Goal: Task Accomplishment & Management: Use online tool/utility

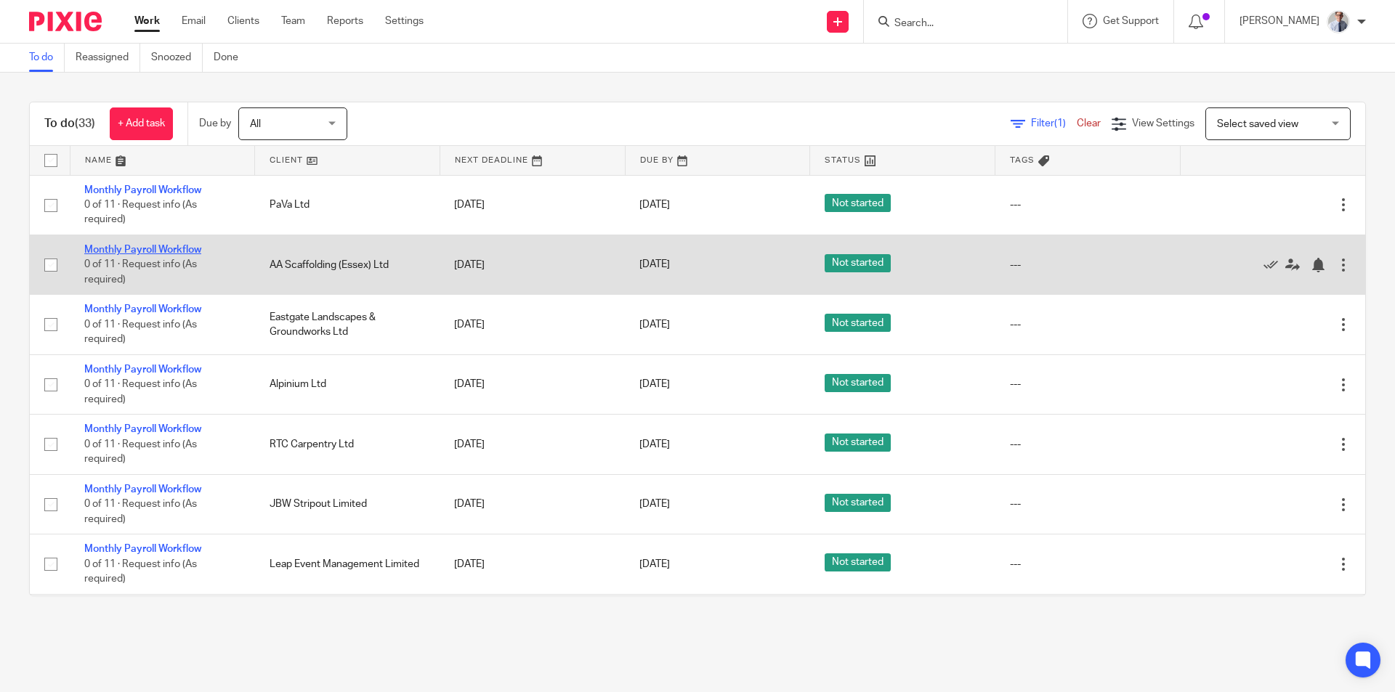
click at [103, 246] on link "Monthly Payroll Workflow" at bounding box center [142, 250] width 117 height 10
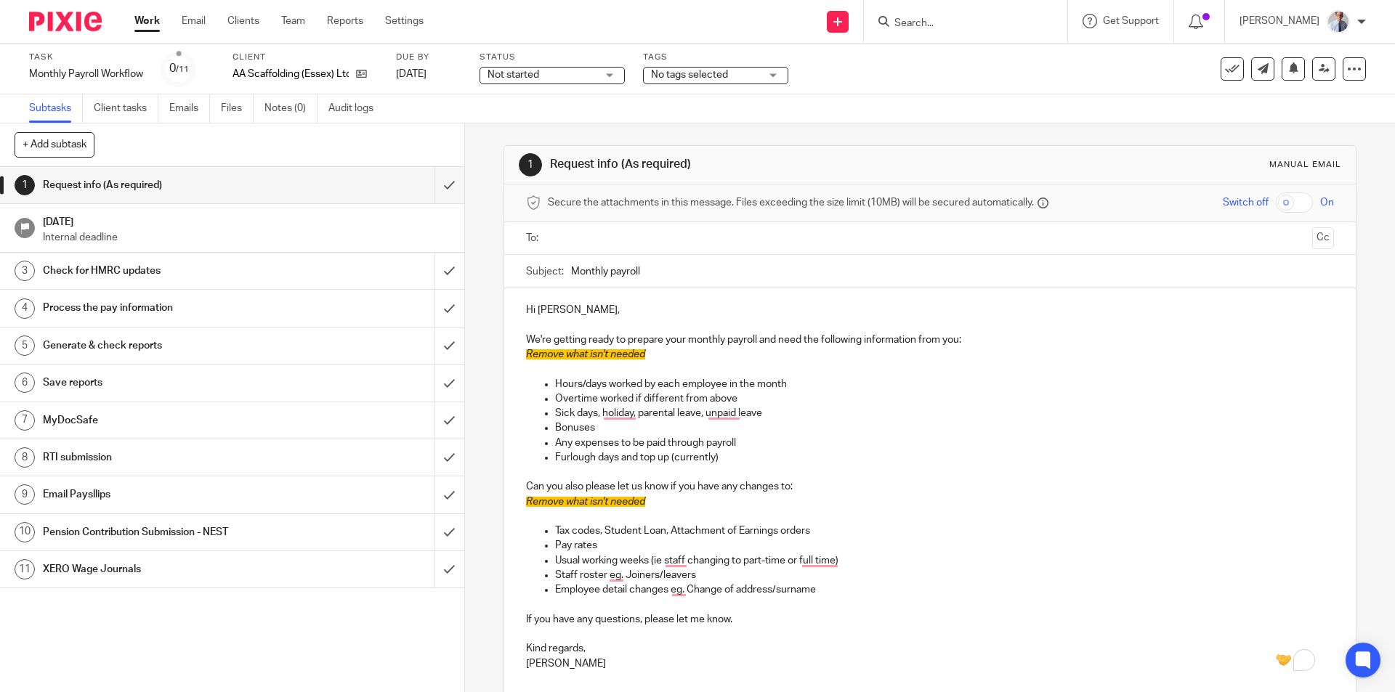
click at [152, 21] on link "Work" at bounding box center [146, 21] width 25 height 15
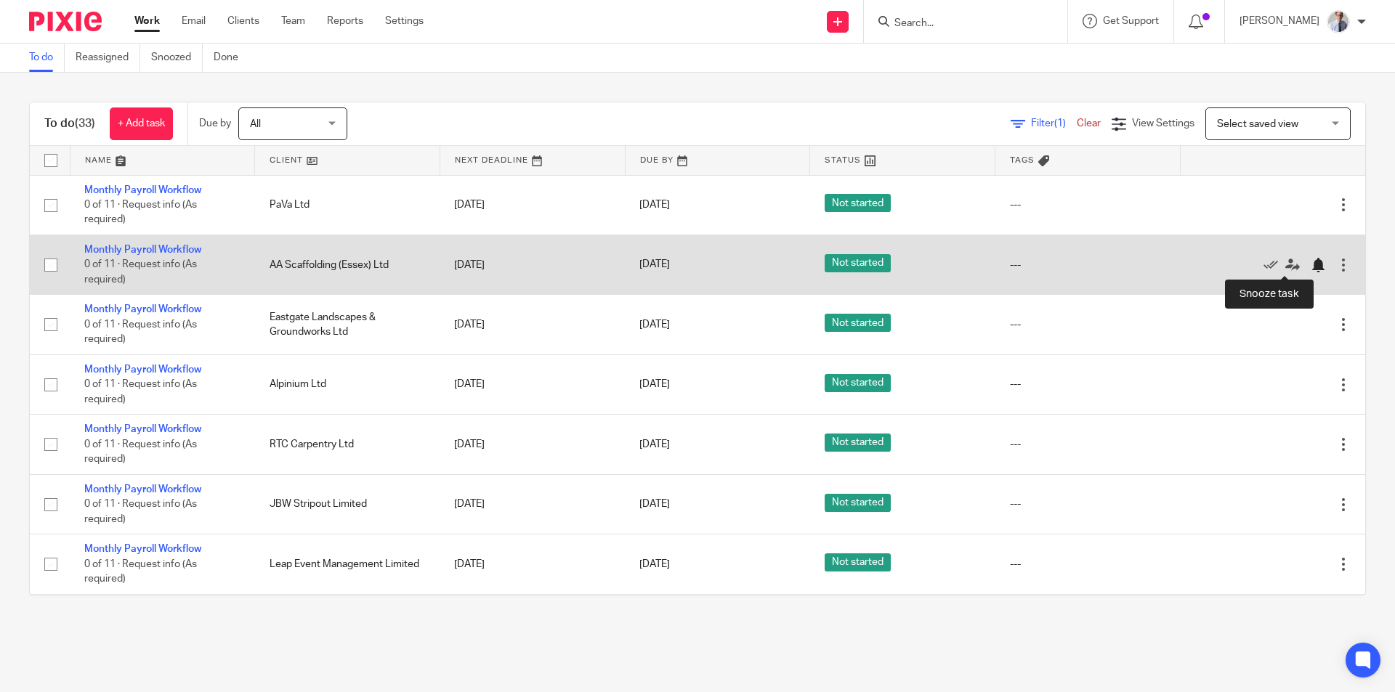
click at [1311, 264] on div at bounding box center [1318, 265] width 15 height 15
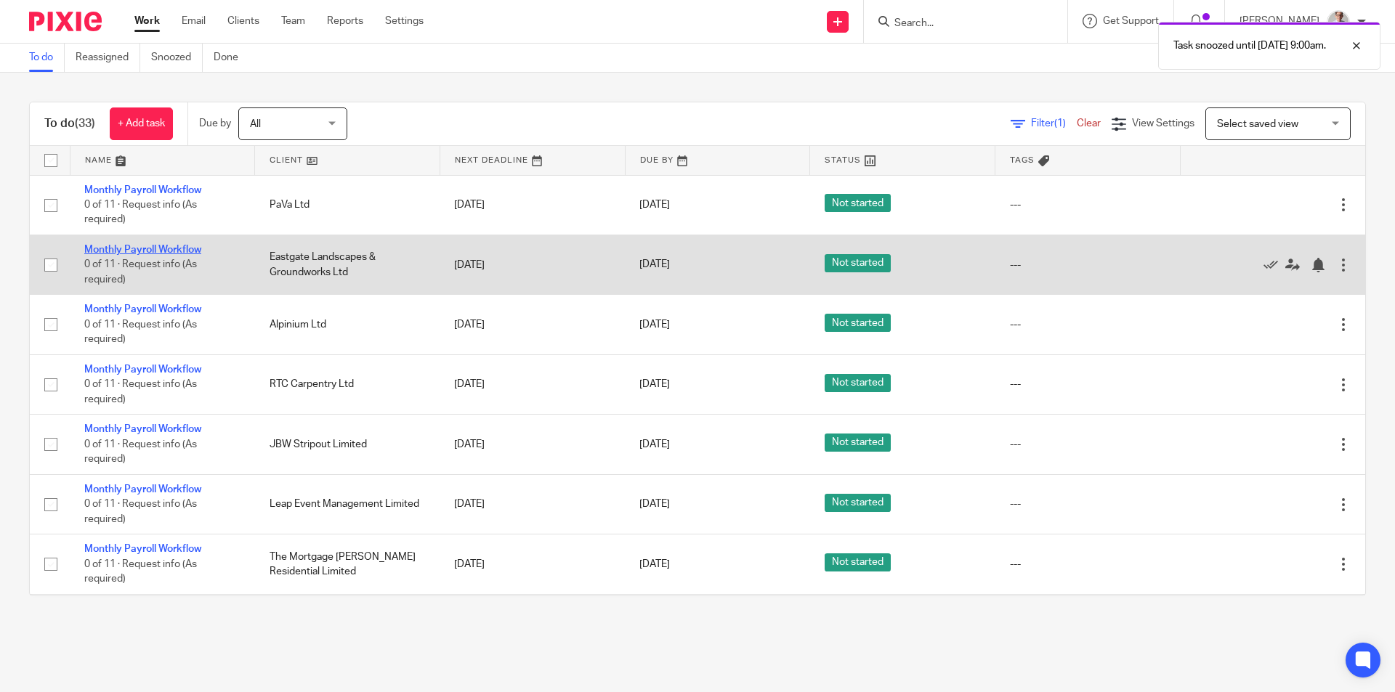
click at [107, 251] on link "Monthly Payroll Workflow" at bounding box center [142, 250] width 117 height 10
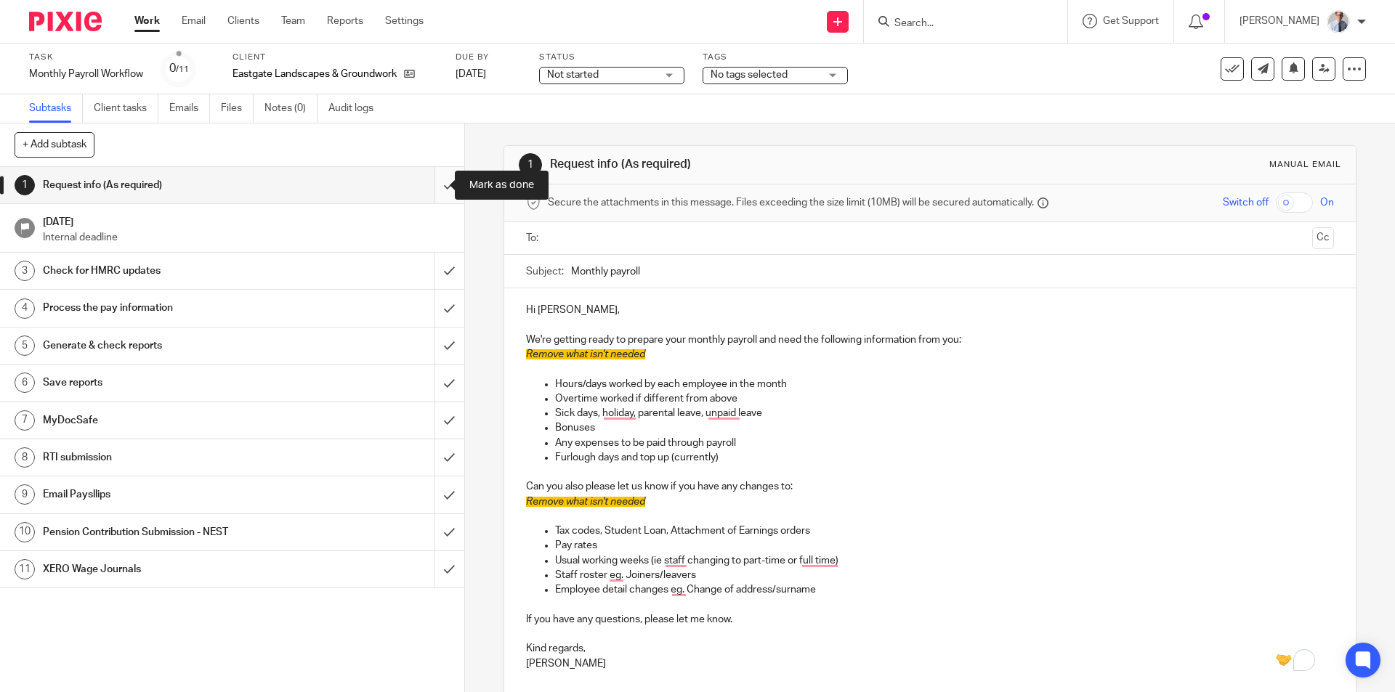
click at [429, 187] on input "submit" at bounding box center [232, 185] width 464 height 36
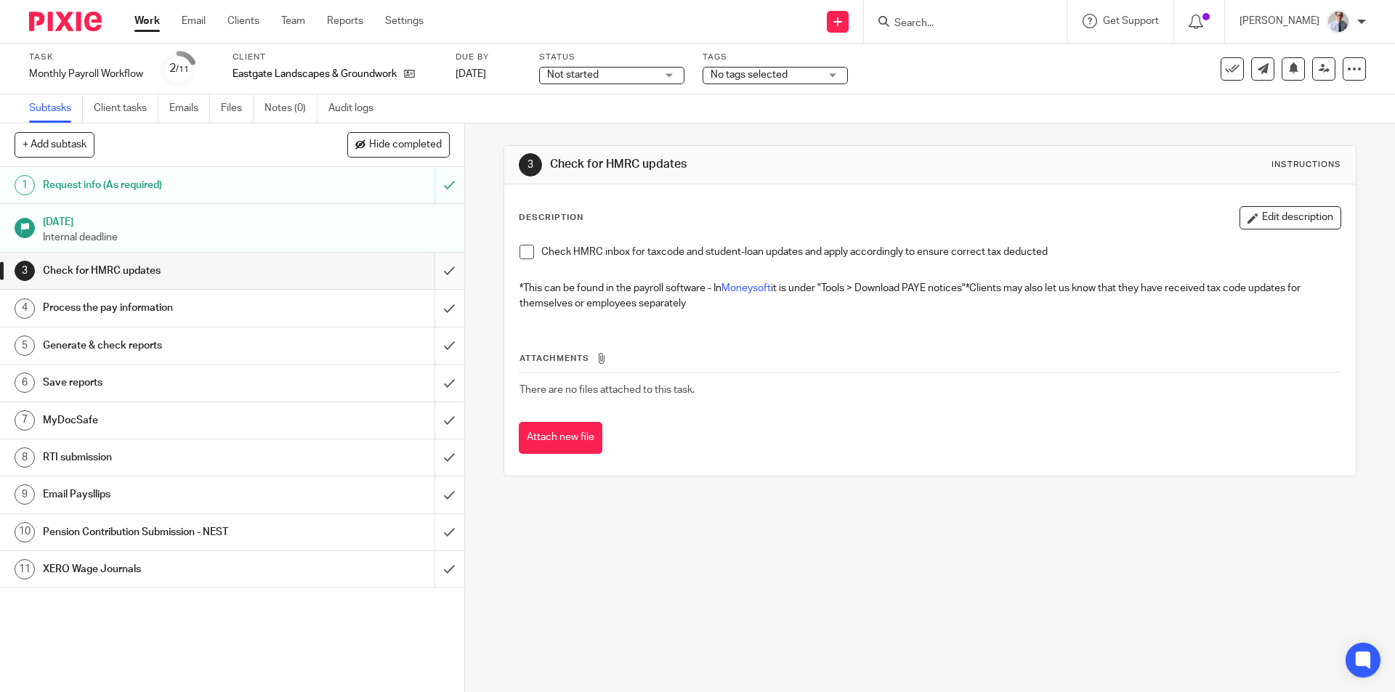
click at [521, 256] on span at bounding box center [527, 252] width 15 height 15
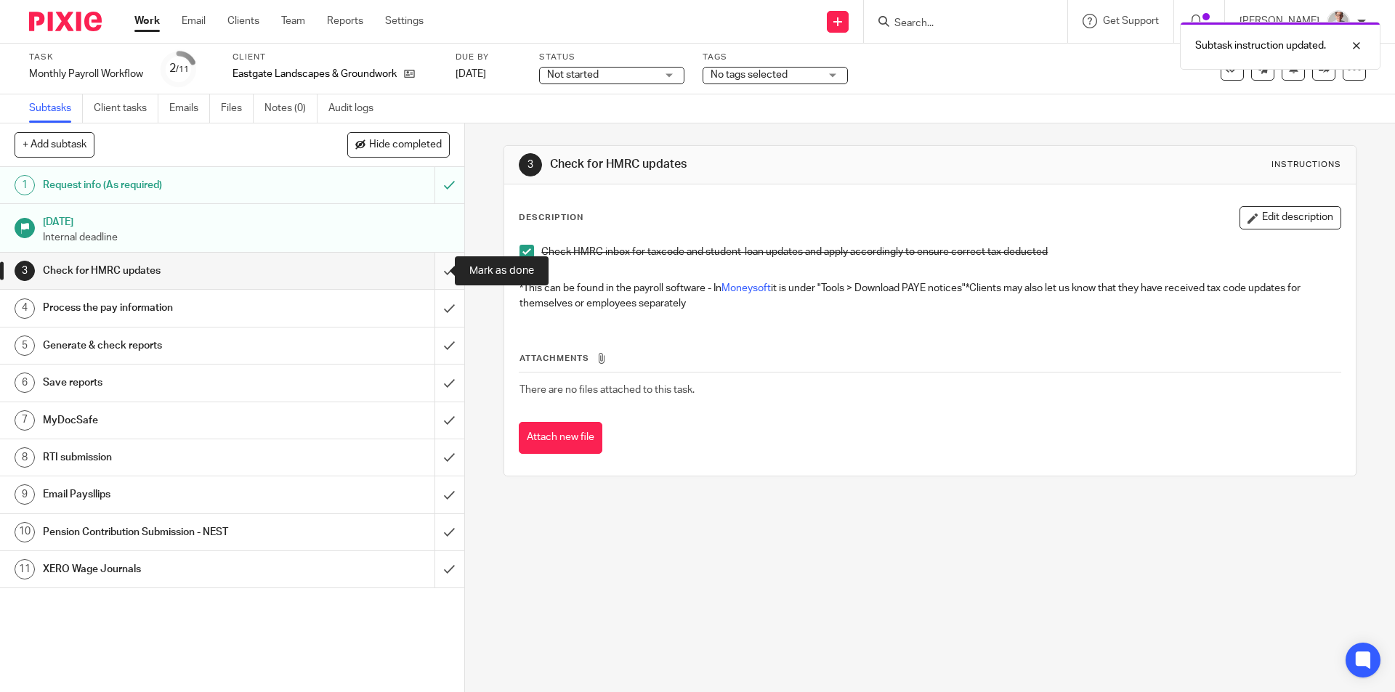
click at [441, 273] on input "submit" at bounding box center [232, 271] width 464 height 36
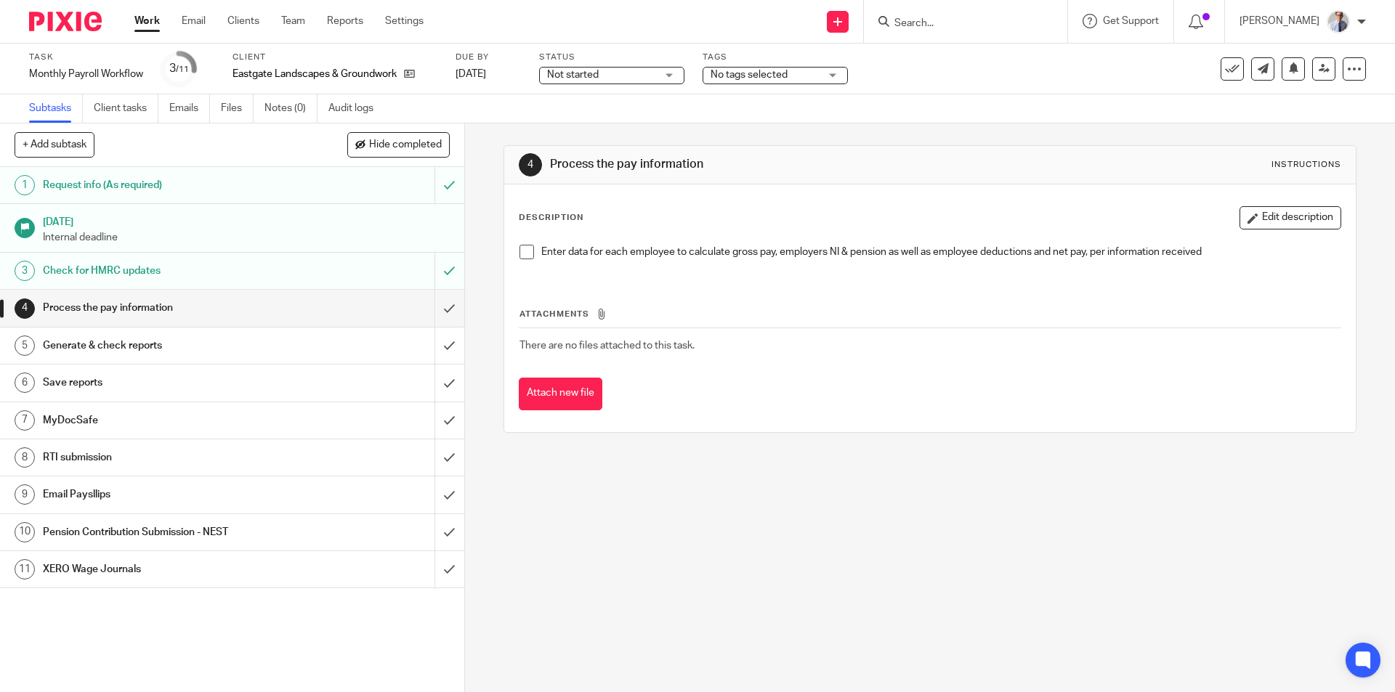
click at [530, 252] on li "Enter data for each employee to calculate gross pay, employers NI & pension as …" at bounding box center [930, 256] width 820 height 22
click at [520, 252] on span at bounding box center [527, 252] width 15 height 15
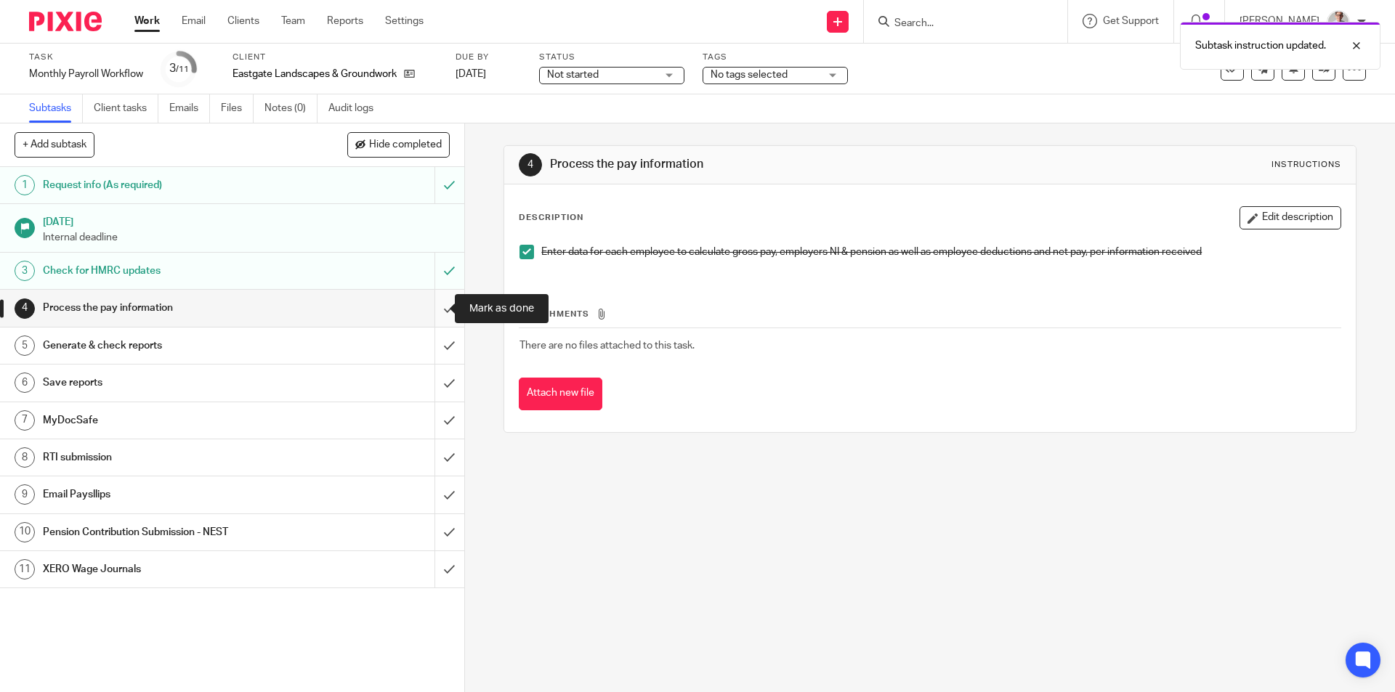
click at [432, 312] on input "submit" at bounding box center [232, 308] width 464 height 36
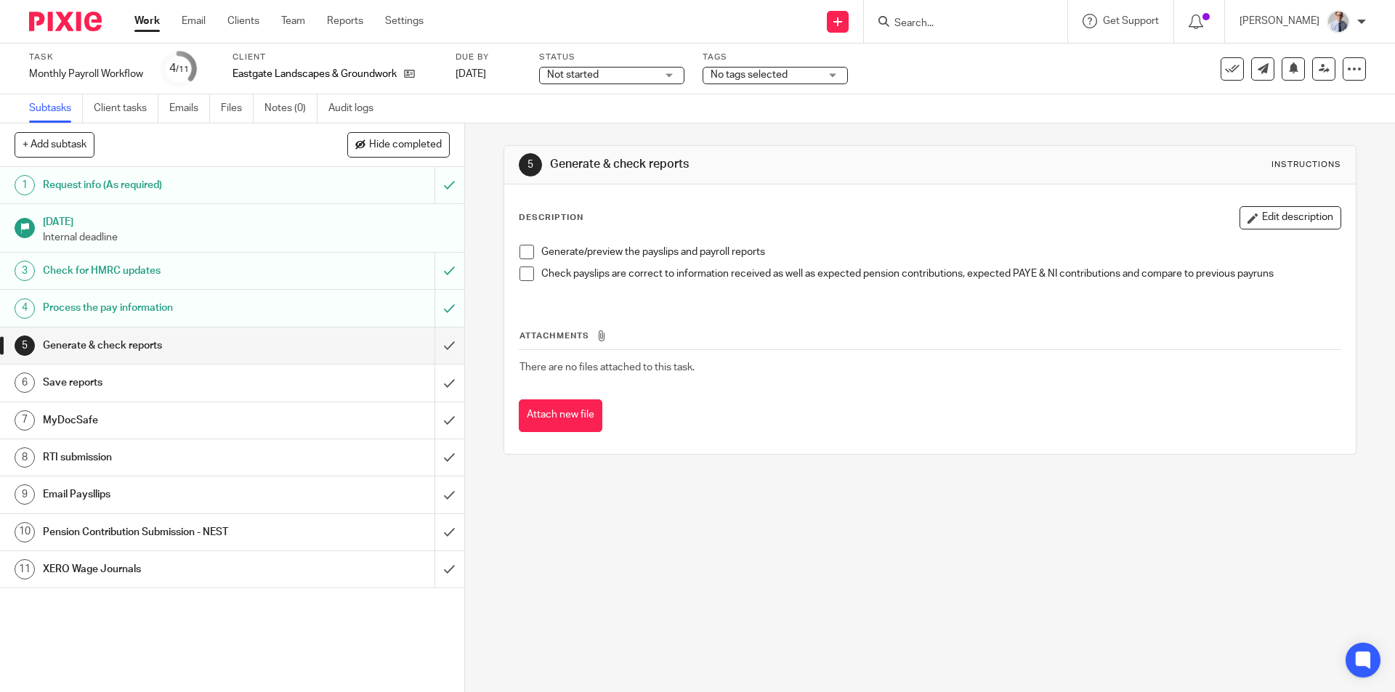
drag, startPoint x: 520, startPoint y: 251, endPoint x: 521, endPoint y: 280, distance: 29.1
click at [520, 251] on span at bounding box center [527, 252] width 15 height 15
click at [521, 278] on span at bounding box center [527, 274] width 15 height 15
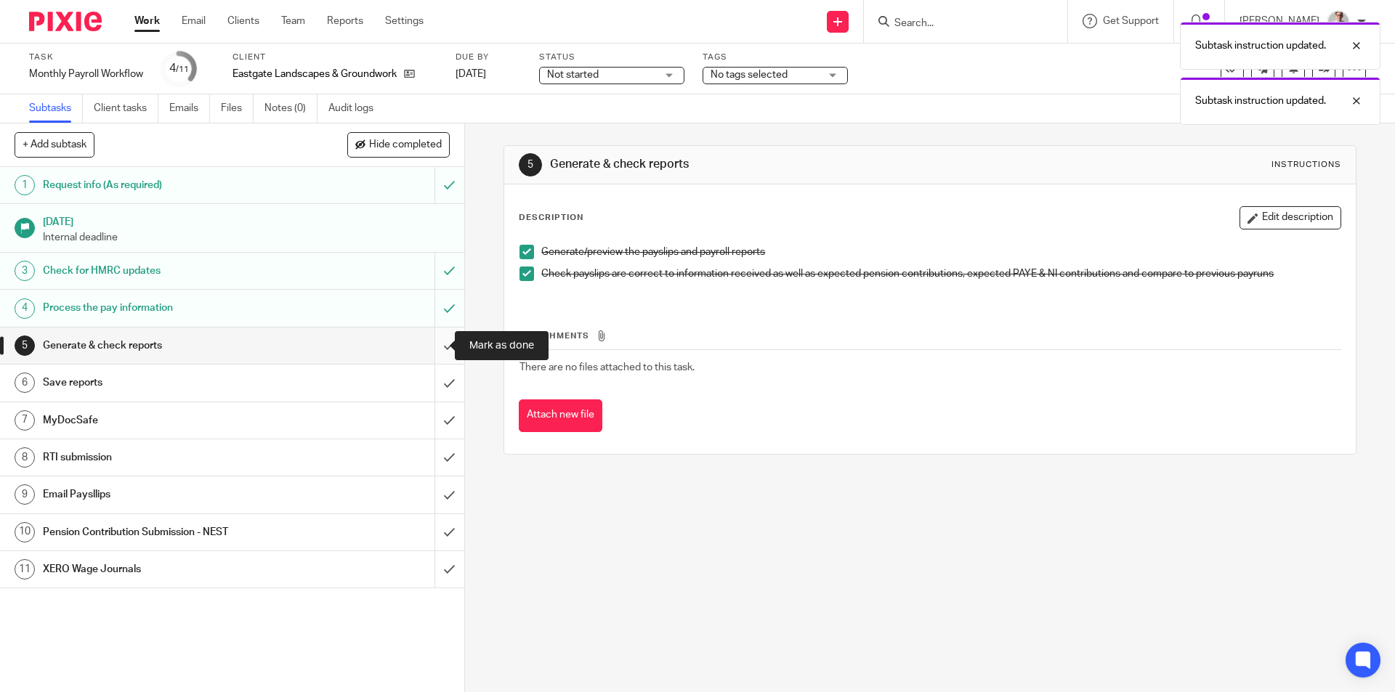
click at [427, 346] on input "submit" at bounding box center [232, 346] width 464 height 36
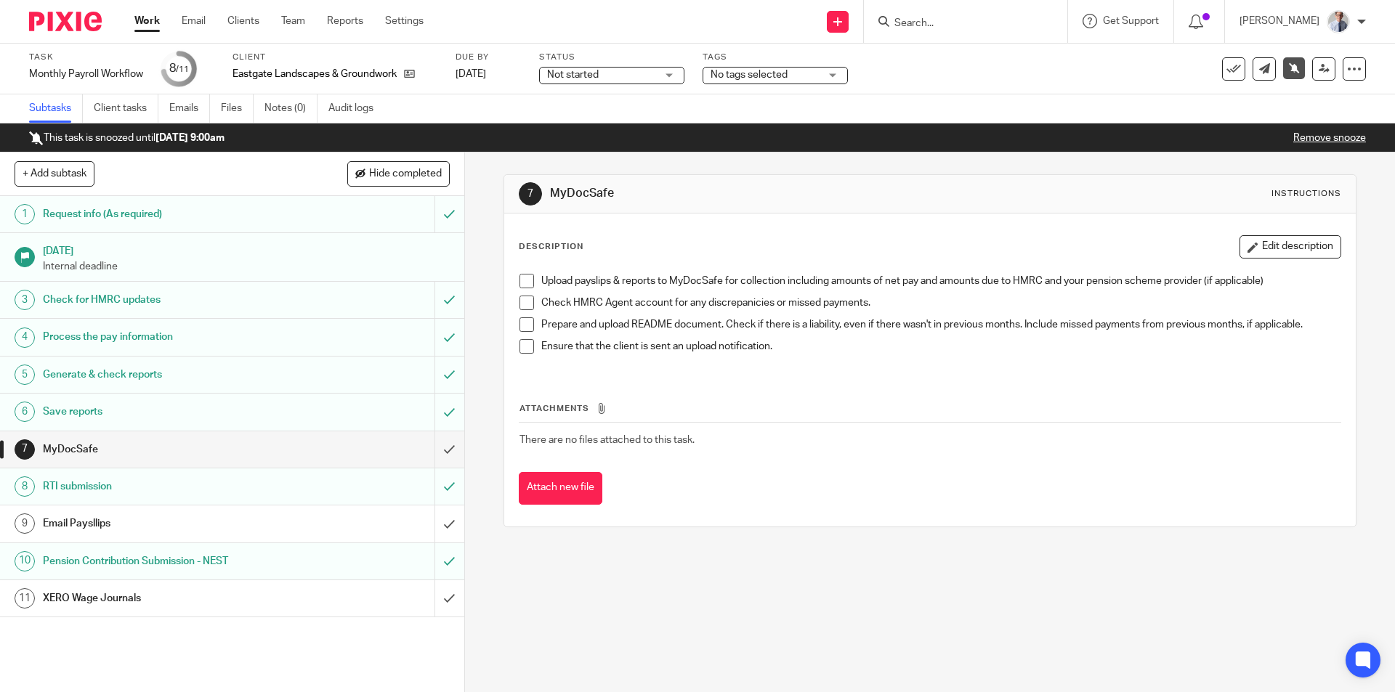
click at [155, 23] on link "Work" at bounding box center [146, 21] width 25 height 15
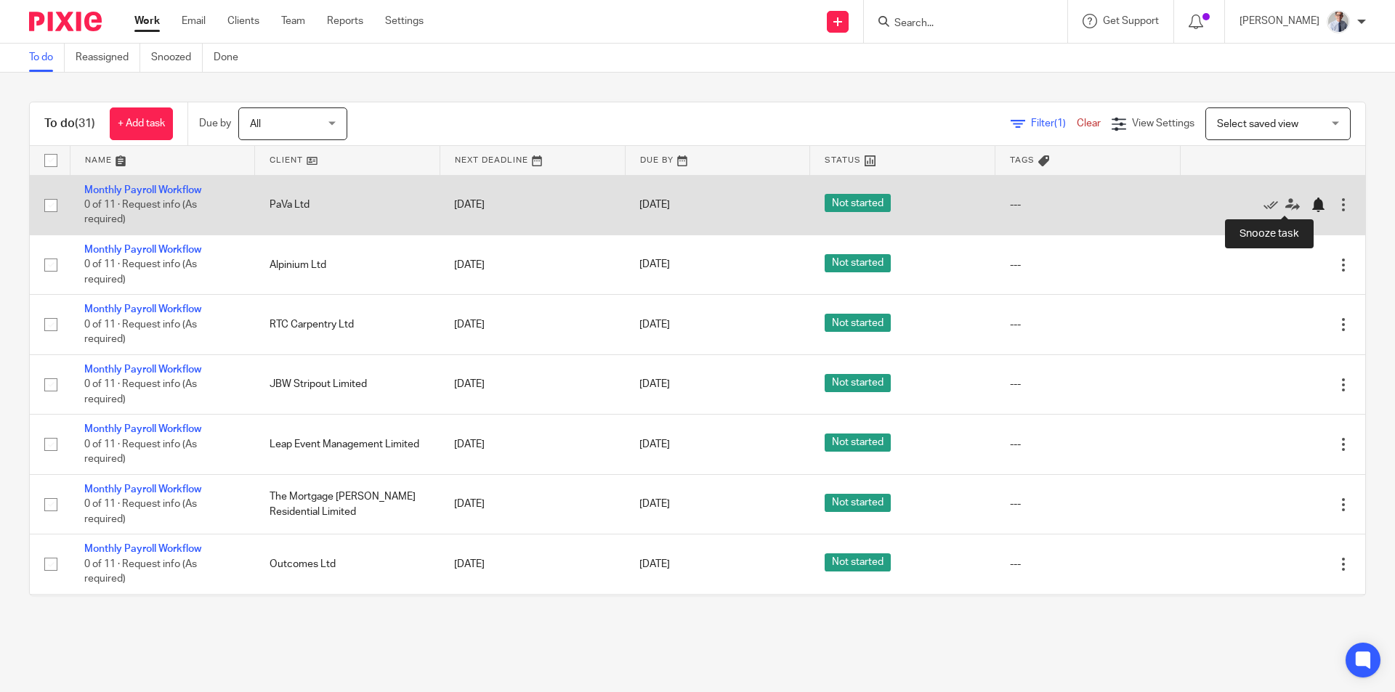
click at [1311, 206] on div at bounding box center [1318, 205] width 15 height 15
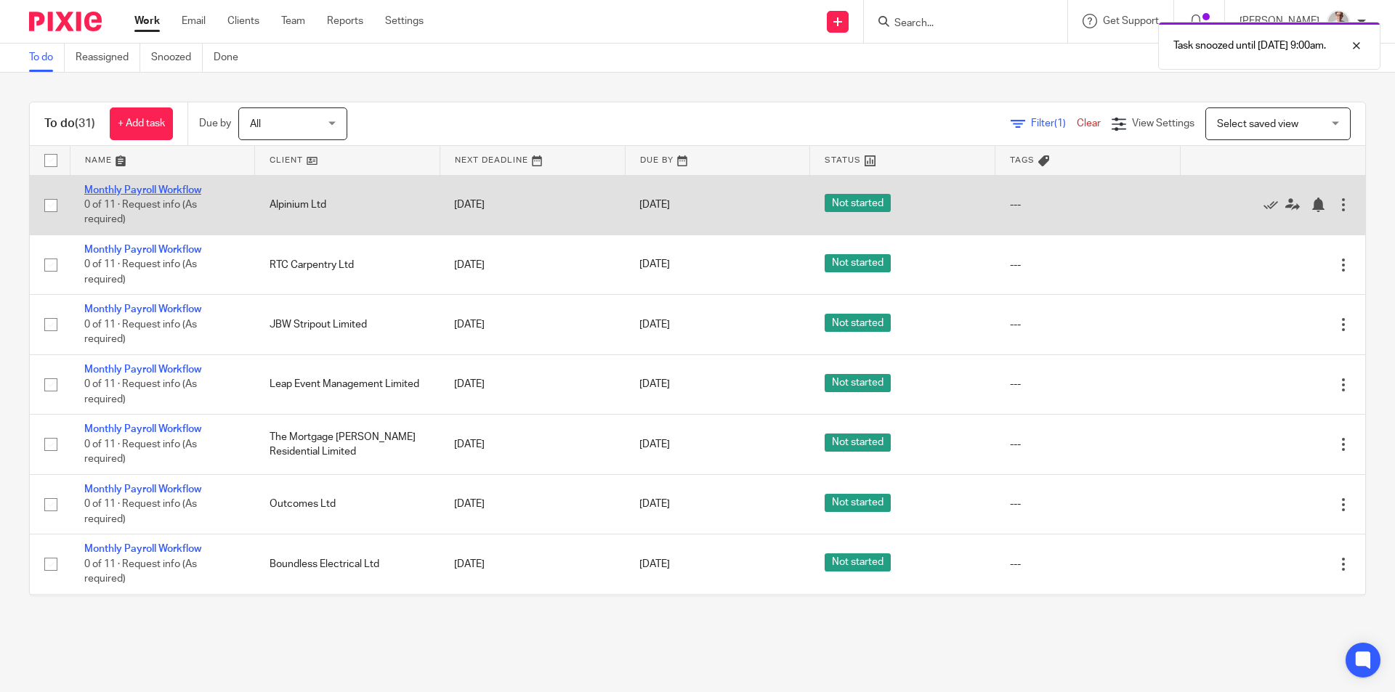
click at [126, 193] on link "Monthly Payroll Workflow" at bounding box center [142, 190] width 117 height 10
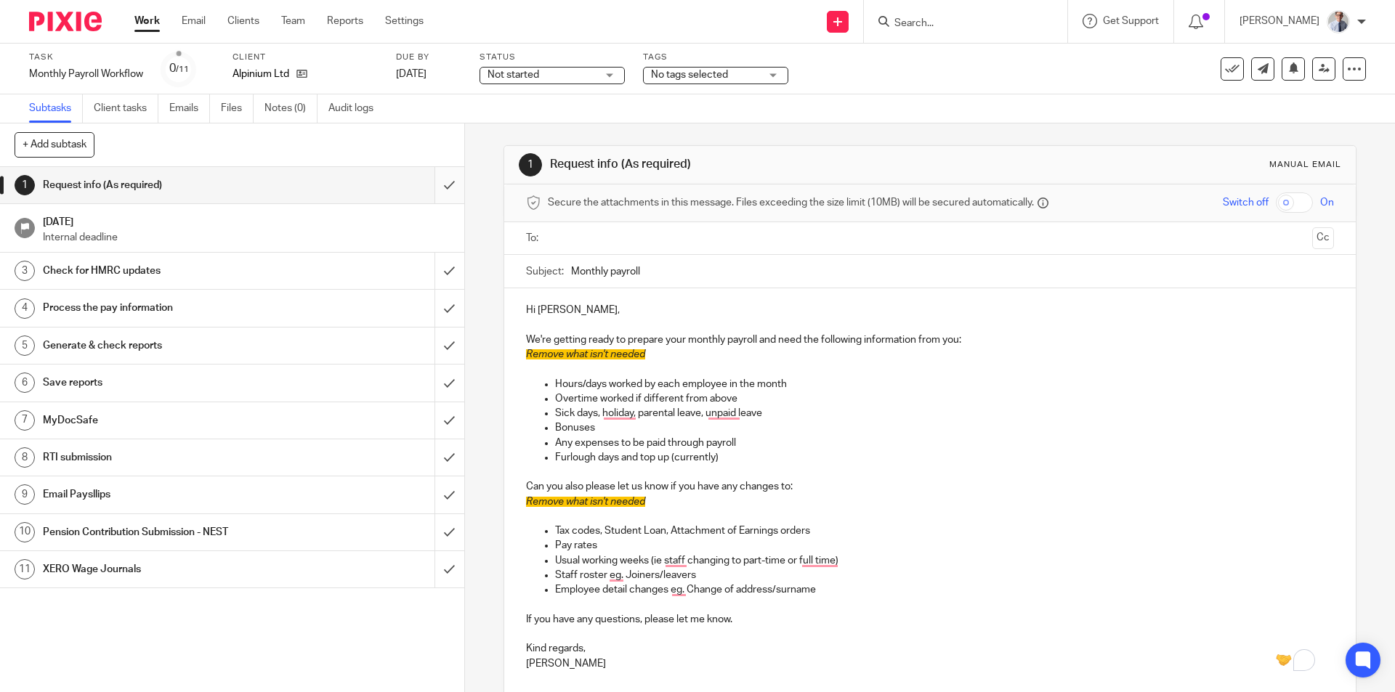
click at [443, 187] on input "submit" at bounding box center [232, 185] width 464 height 36
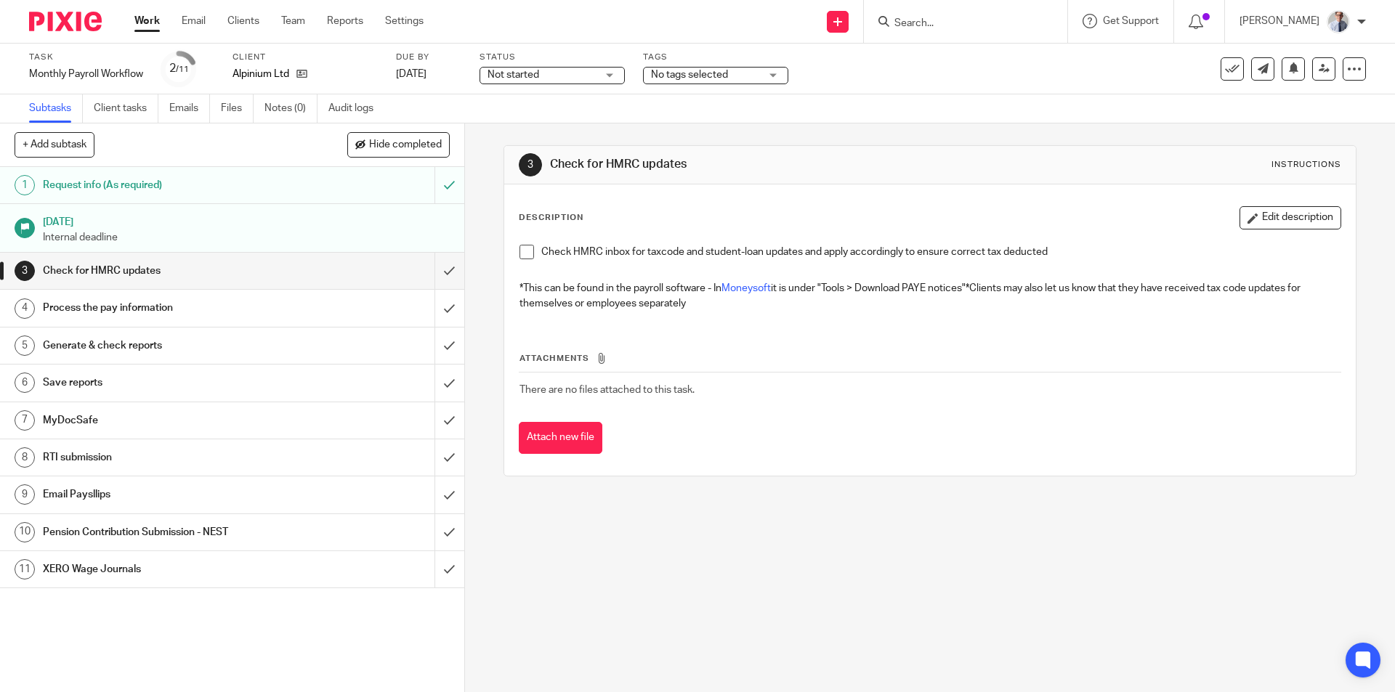
click at [520, 251] on span at bounding box center [527, 252] width 15 height 15
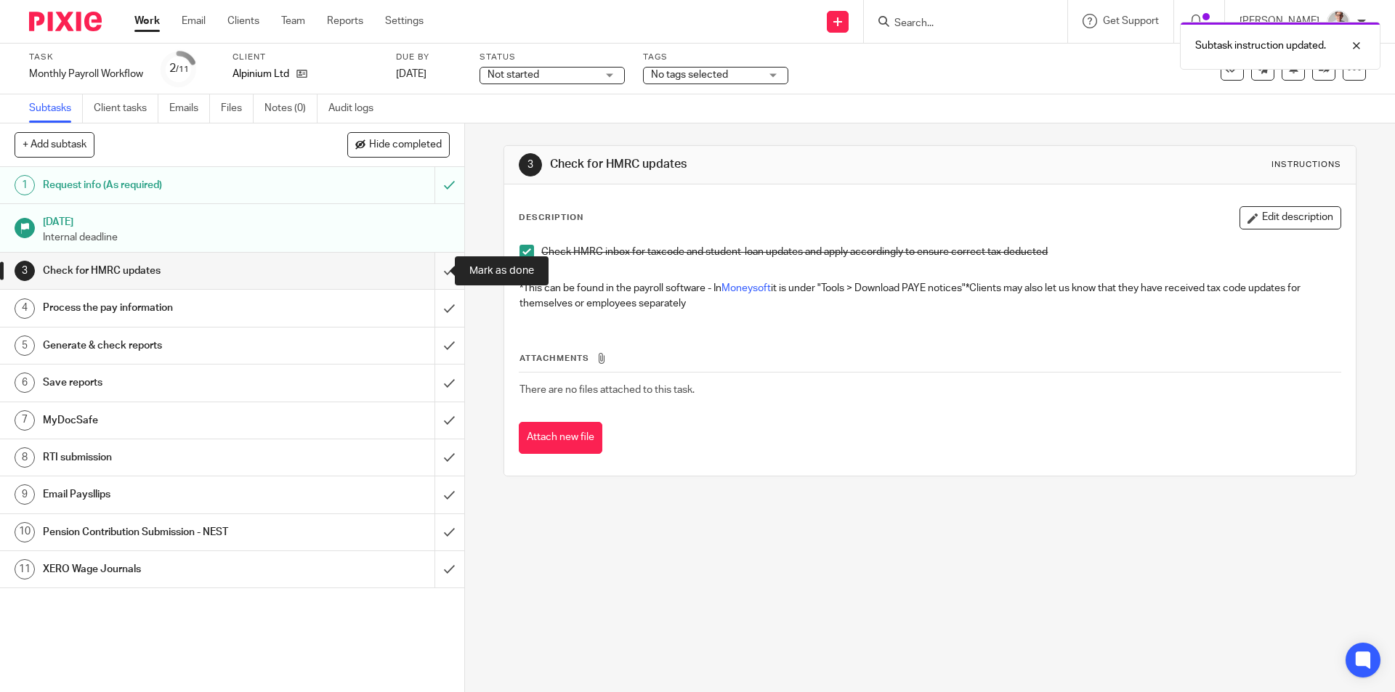
click at [425, 272] on input "submit" at bounding box center [232, 271] width 464 height 36
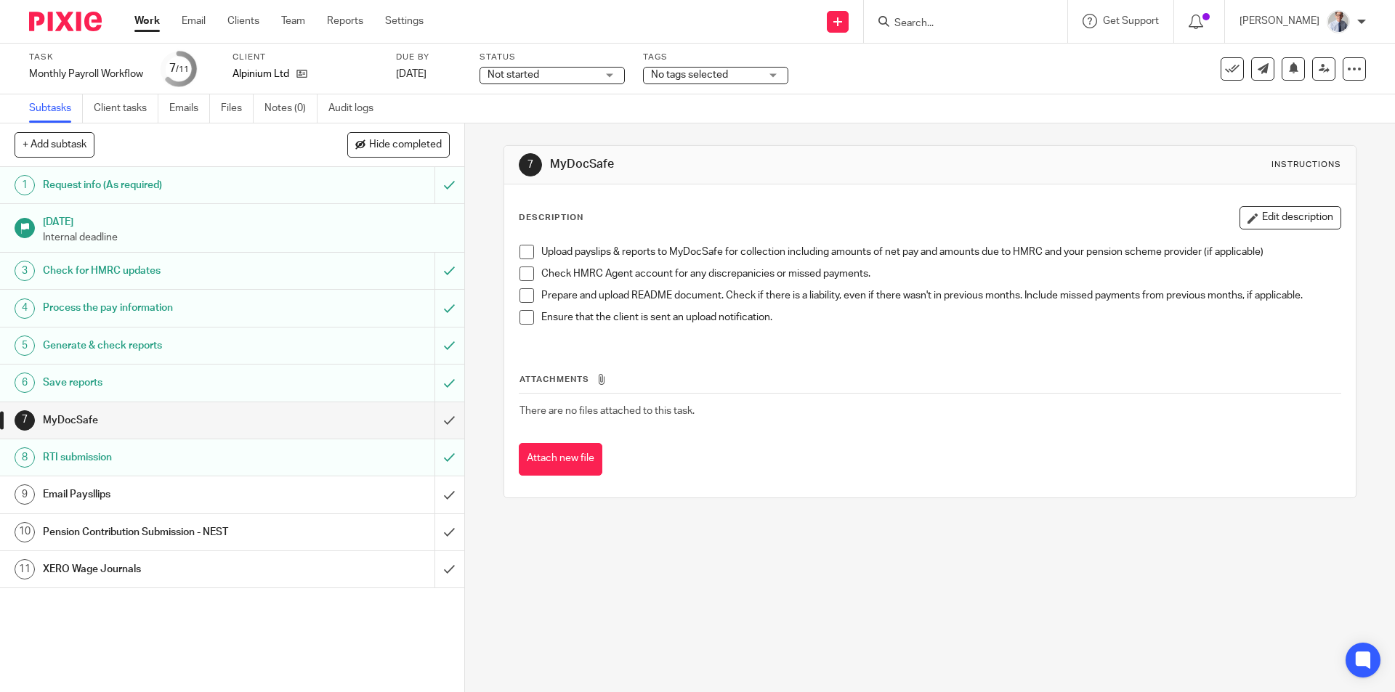
click at [147, 21] on link "Work" at bounding box center [146, 21] width 25 height 15
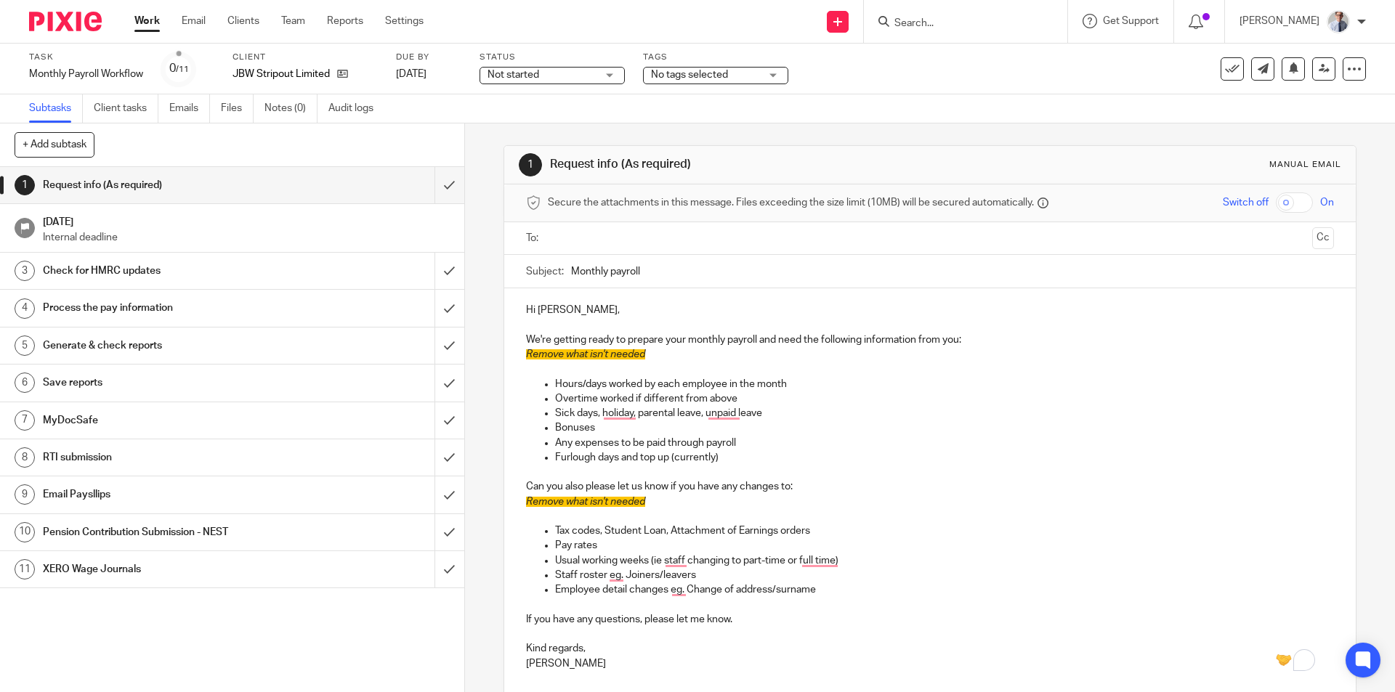
scroll to position [120, 0]
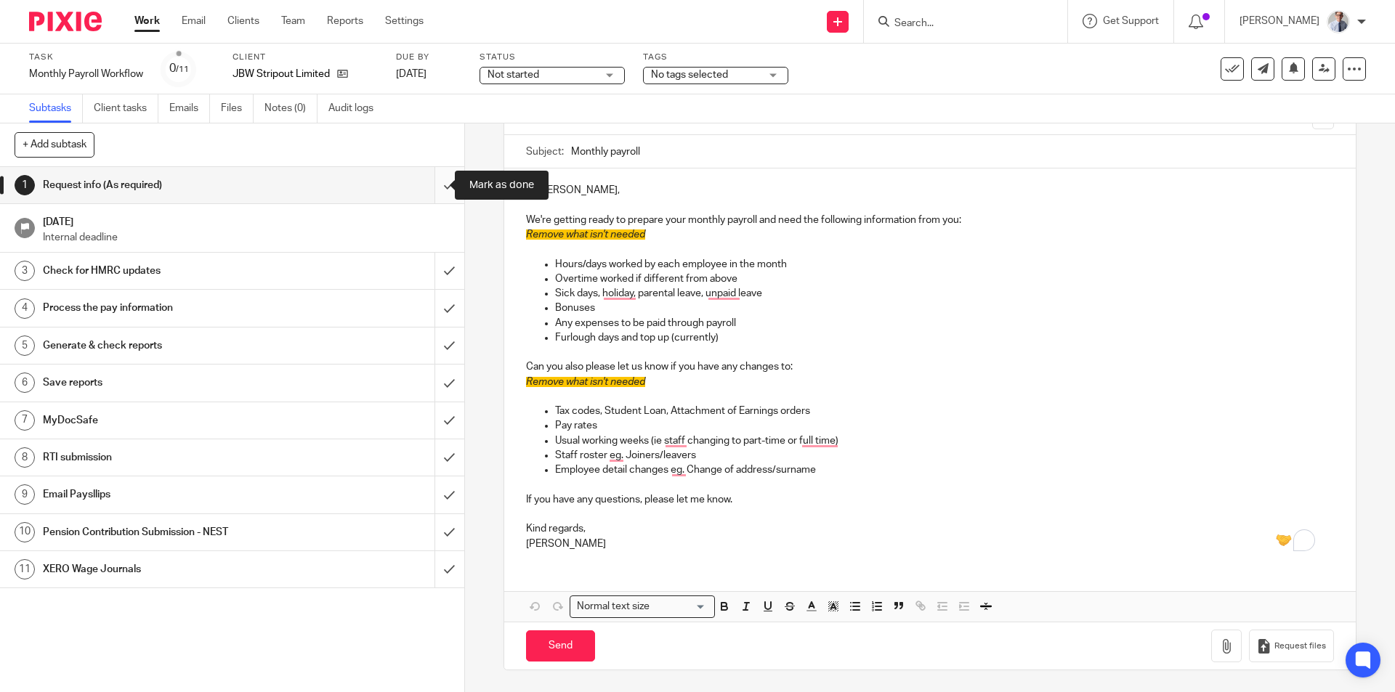
click at [433, 175] on input "submit" at bounding box center [232, 185] width 464 height 36
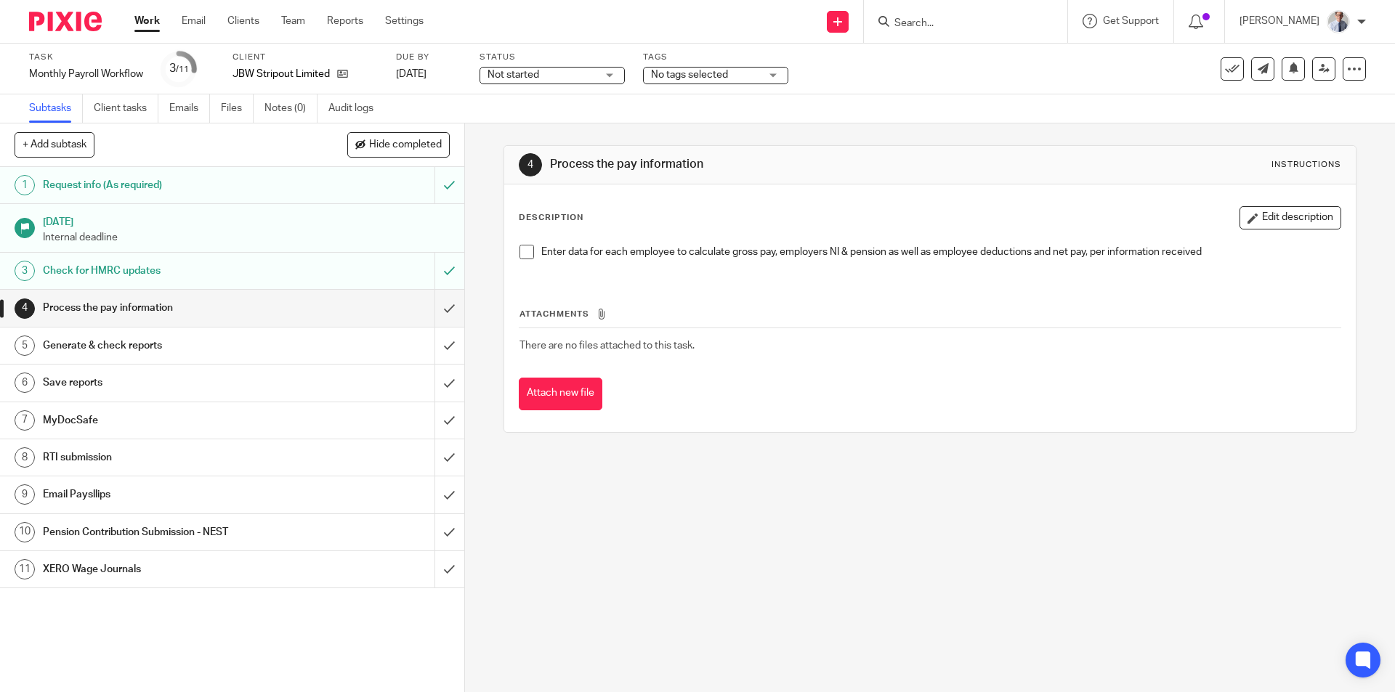
drag, startPoint x: 520, startPoint y: 255, endPoint x: 520, endPoint y: 272, distance: 17.4
click at [520, 255] on span at bounding box center [527, 252] width 15 height 15
click at [443, 302] on input "submit" at bounding box center [232, 308] width 464 height 36
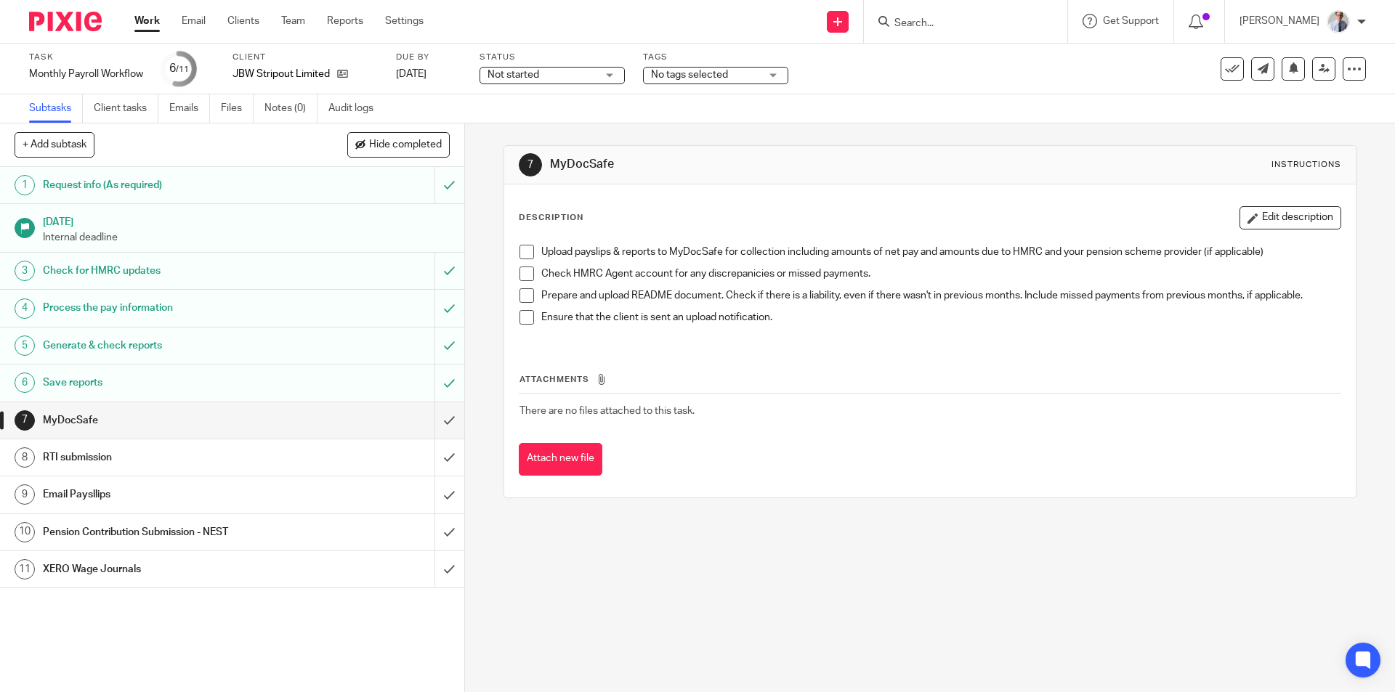
click at [230, 464] on h1 "RTI submission" at bounding box center [168, 458] width 251 height 22
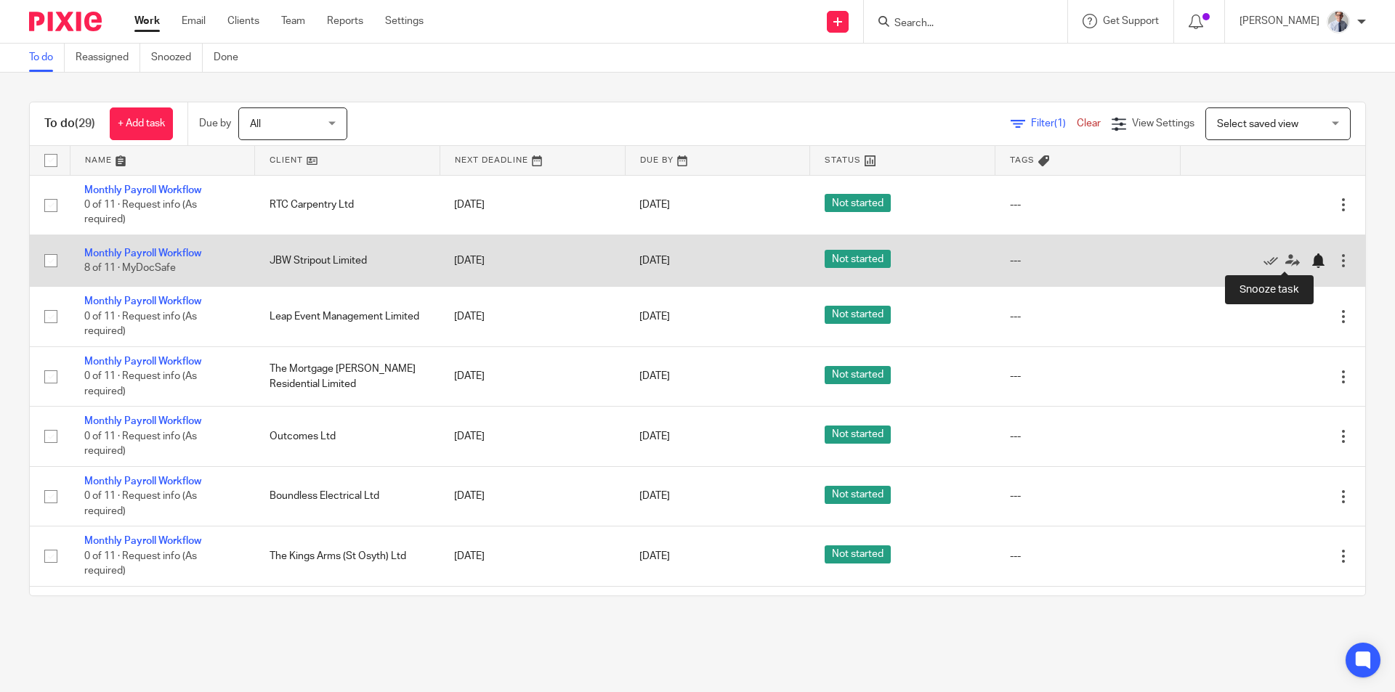
click at [1311, 261] on div at bounding box center [1318, 261] width 15 height 15
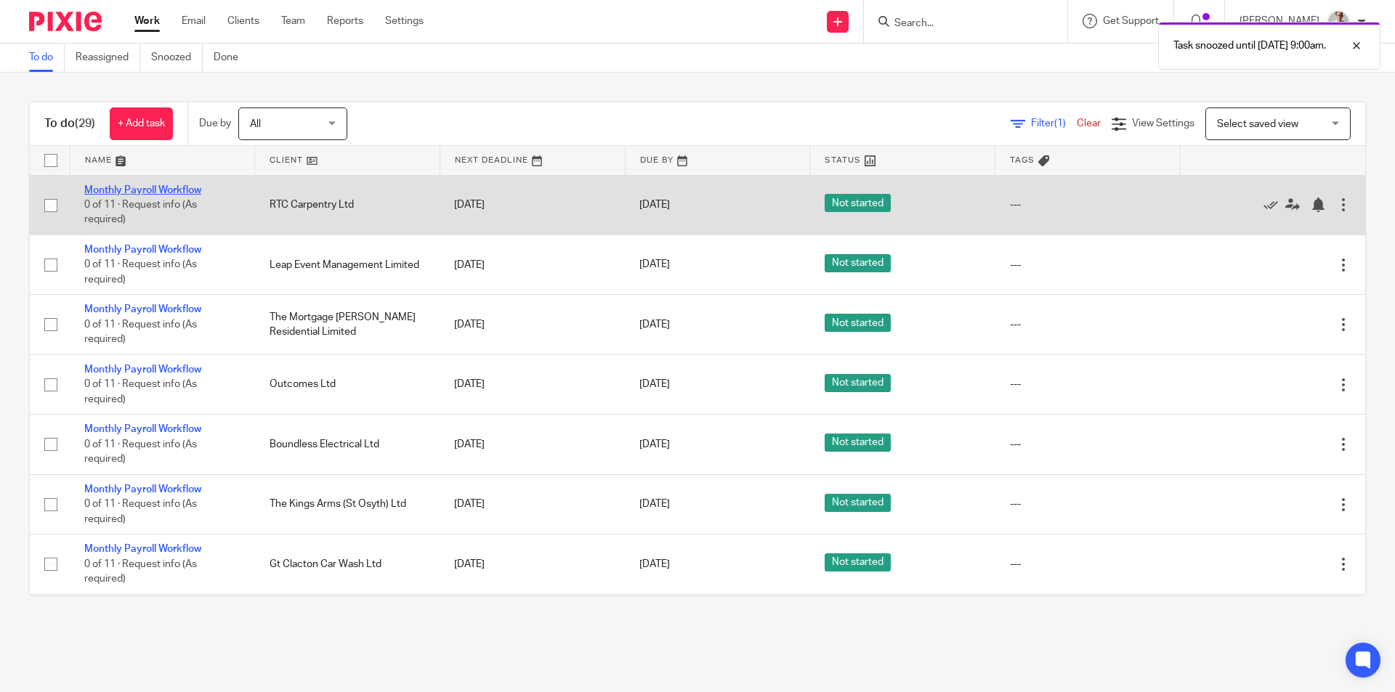
click at [134, 186] on link "Monthly Payroll Workflow" at bounding box center [142, 190] width 117 height 10
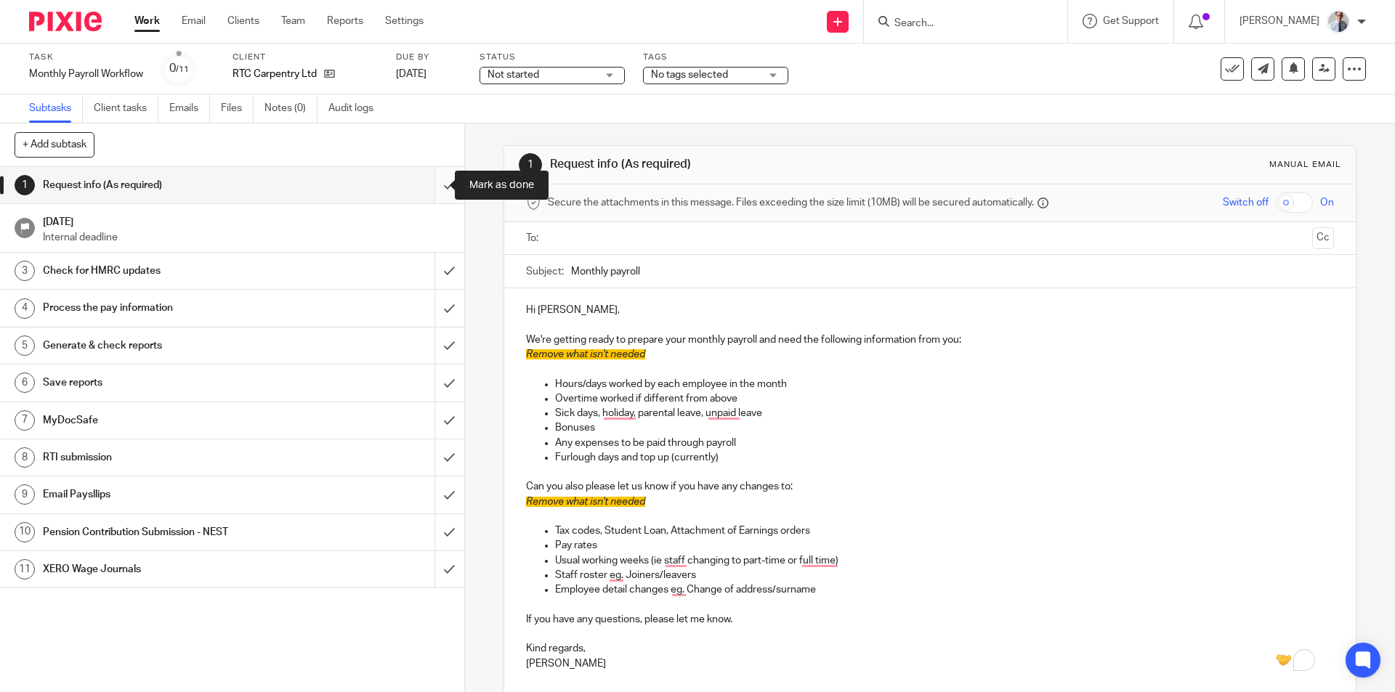
click at [438, 182] on input "submit" at bounding box center [232, 185] width 464 height 36
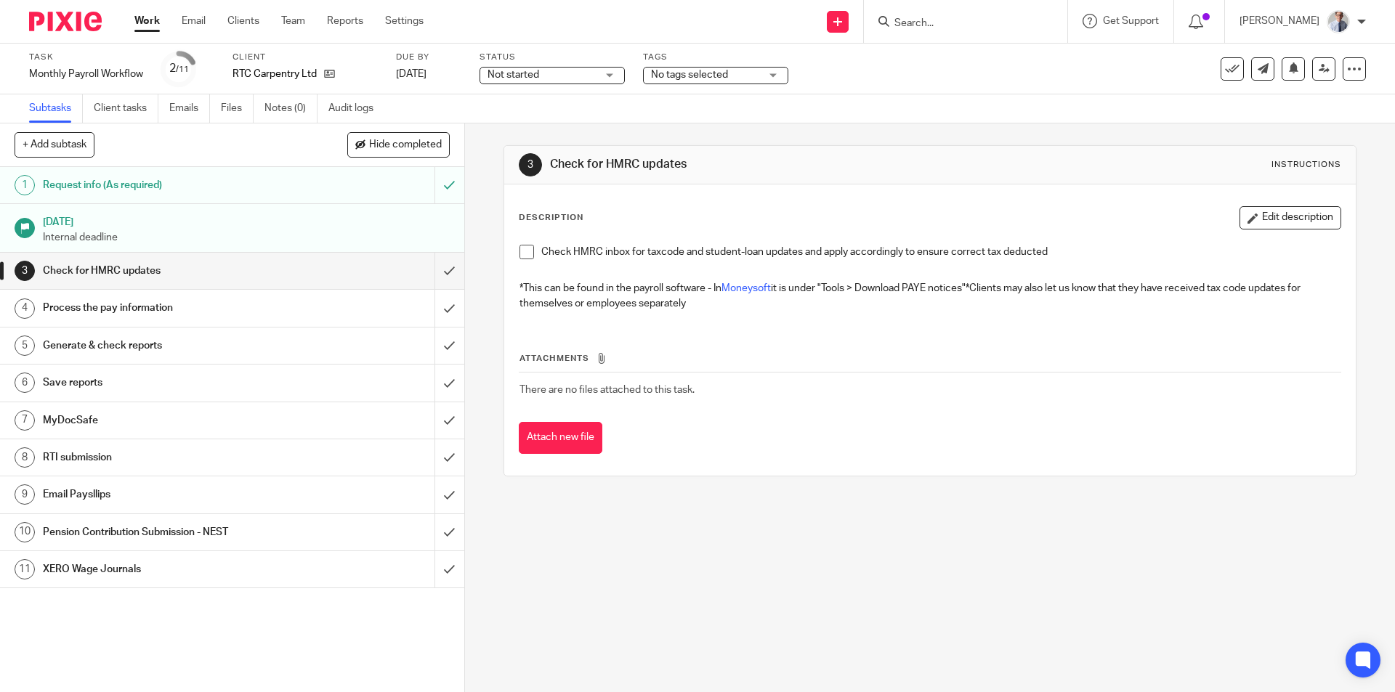
drag, startPoint x: 526, startPoint y: 252, endPoint x: 463, endPoint y: 264, distance: 64.3
click at [526, 252] on span at bounding box center [527, 252] width 15 height 15
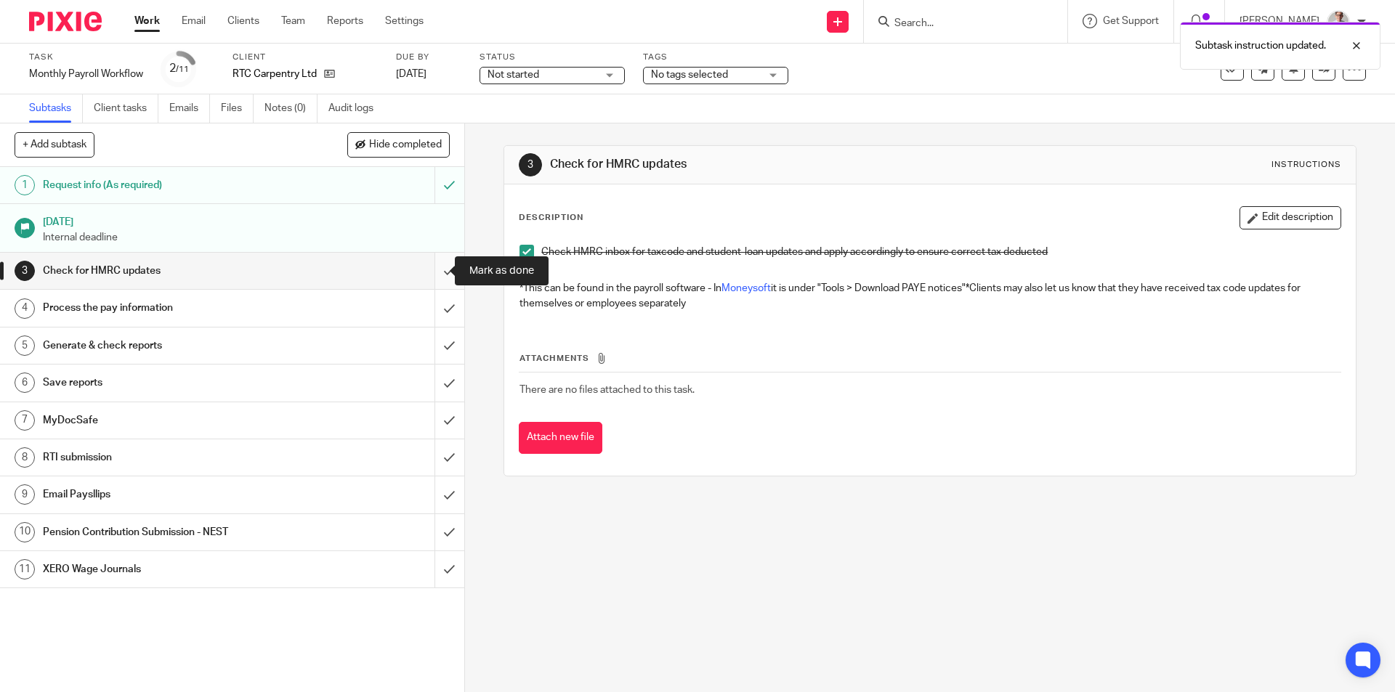
click at [435, 270] on input "submit" at bounding box center [232, 271] width 464 height 36
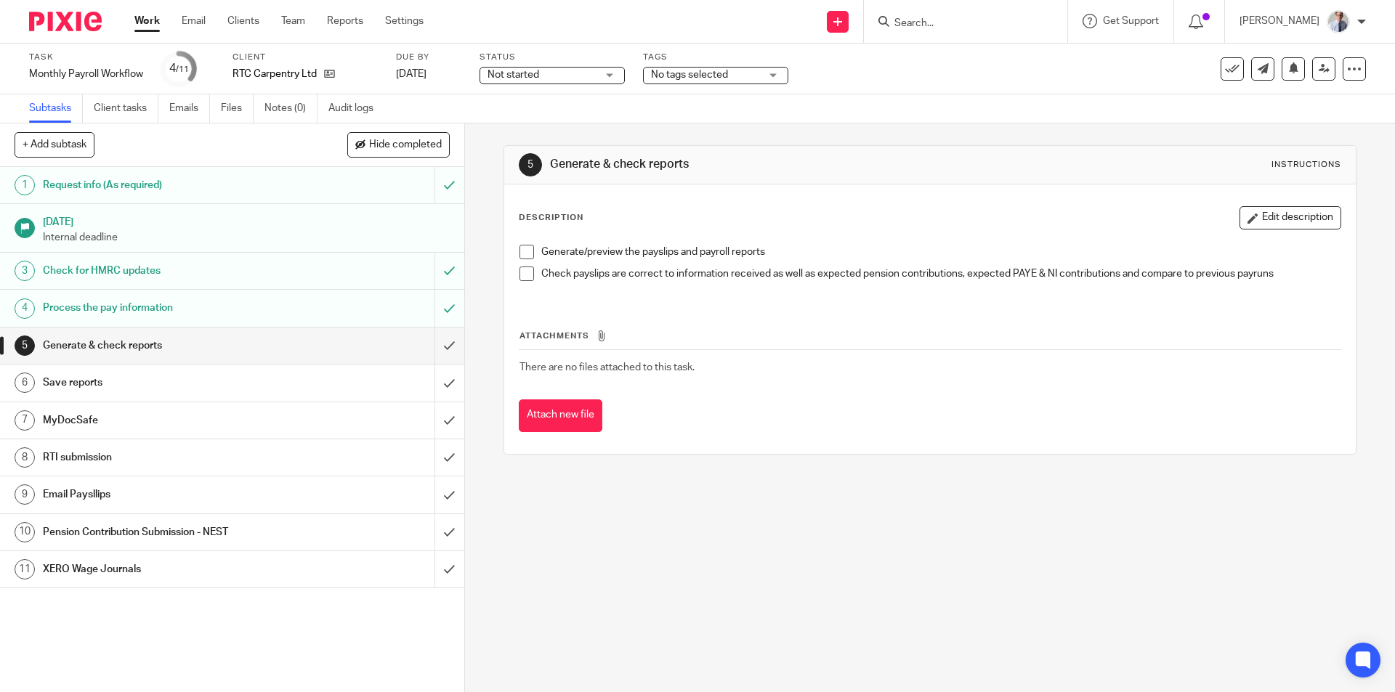
click at [520, 256] on span at bounding box center [527, 252] width 15 height 15
click at [520, 279] on span at bounding box center [527, 274] width 15 height 15
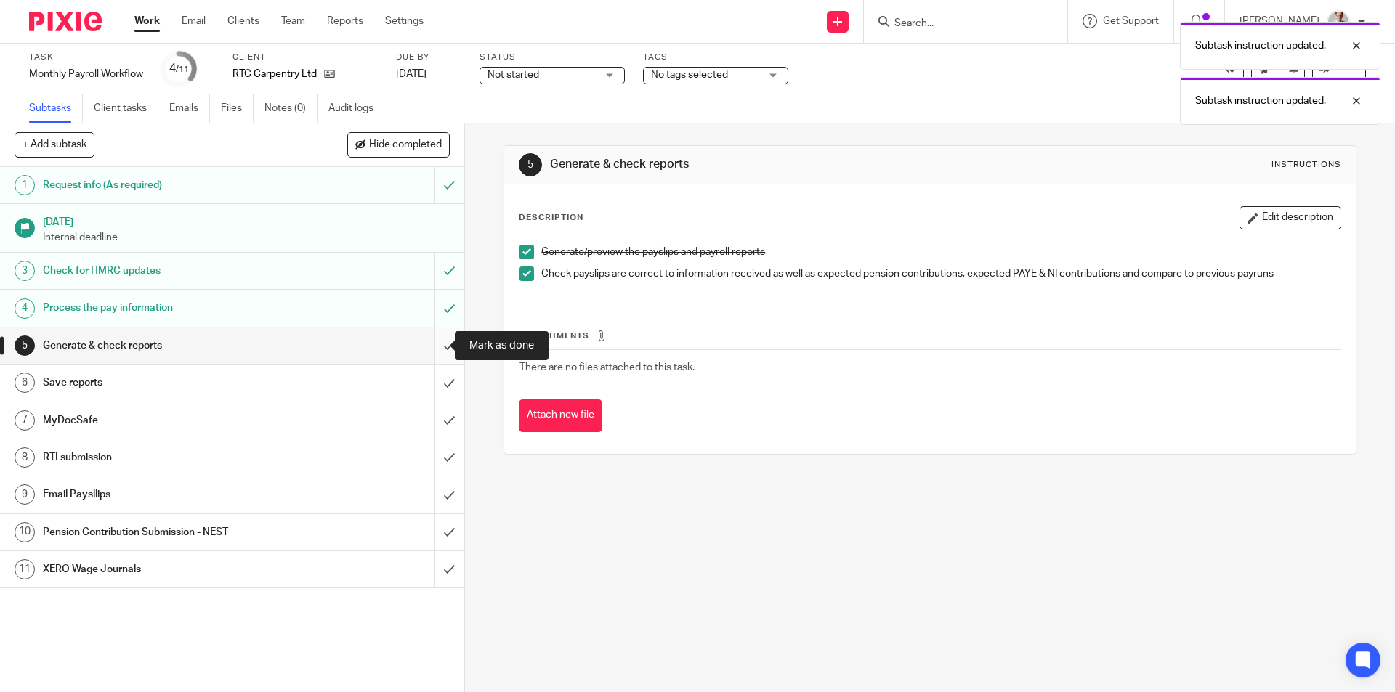
click at [428, 349] on input "submit" at bounding box center [232, 346] width 464 height 36
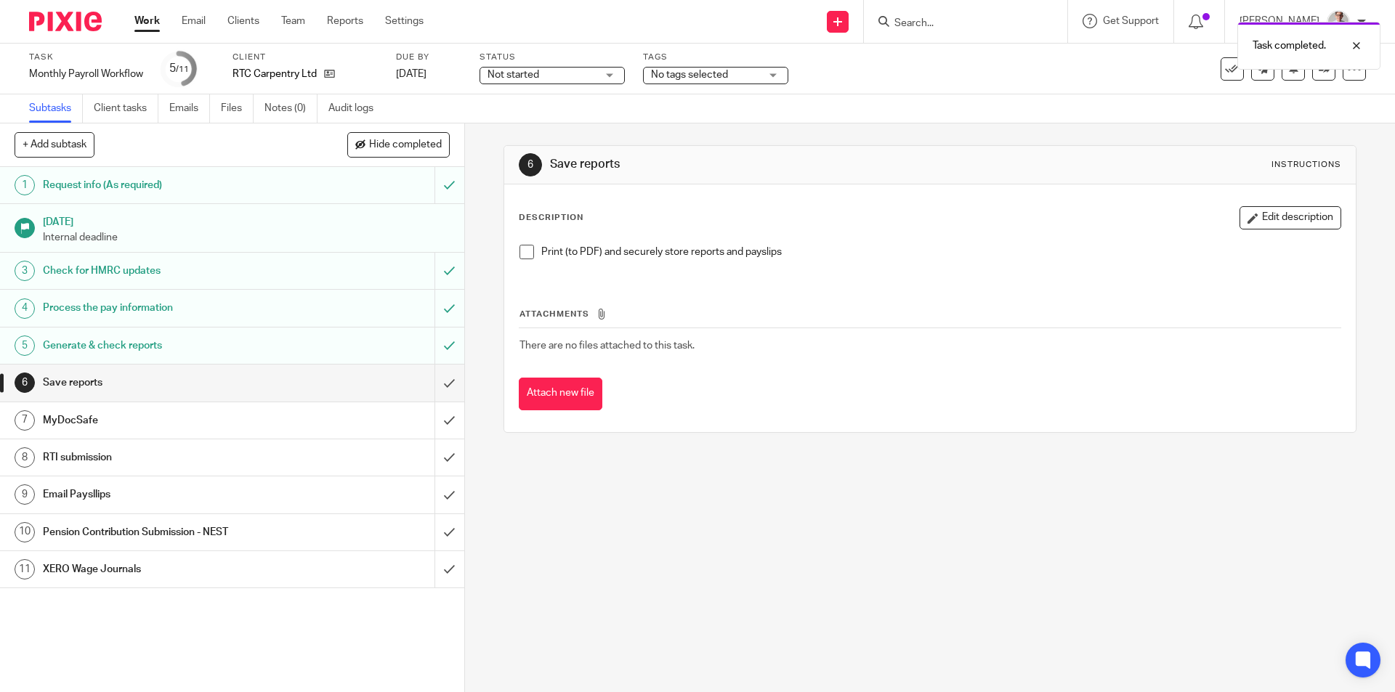
click at [520, 257] on span at bounding box center [527, 252] width 15 height 15
click at [432, 379] on input "submit" at bounding box center [232, 383] width 464 height 36
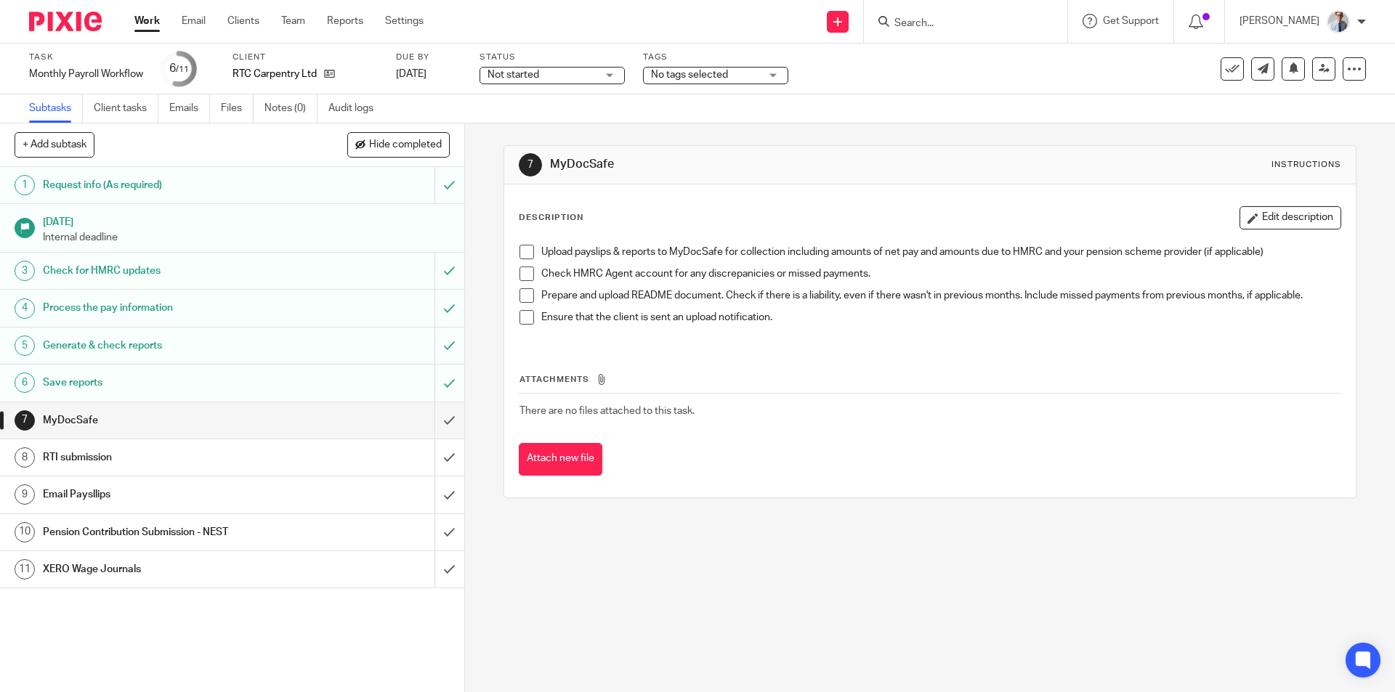
click at [305, 456] on div "RTI submission" at bounding box center [231, 458] width 377 height 22
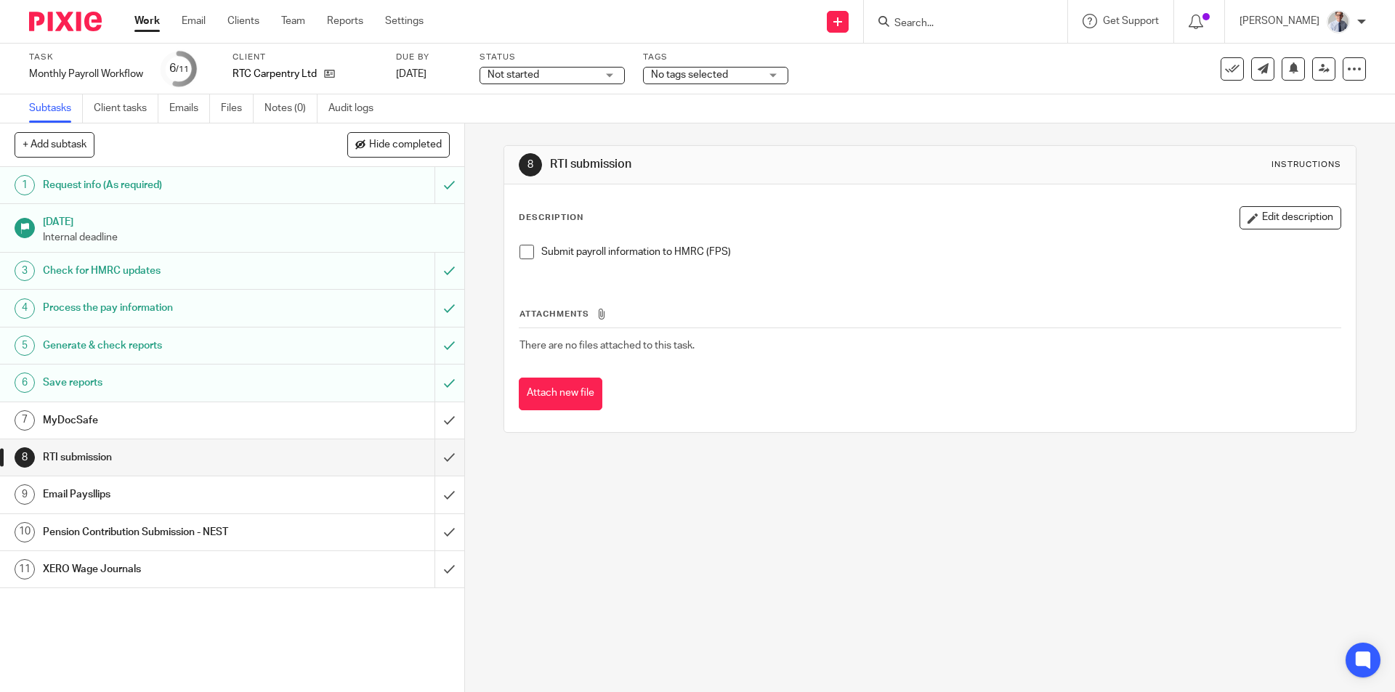
drag, startPoint x: 522, startPoint y: 256, endPoint x: 518, endPoint y: 275, distance: 18.7
click at [522, 256] on span at bounding box center [527, 252] width 15 height 15
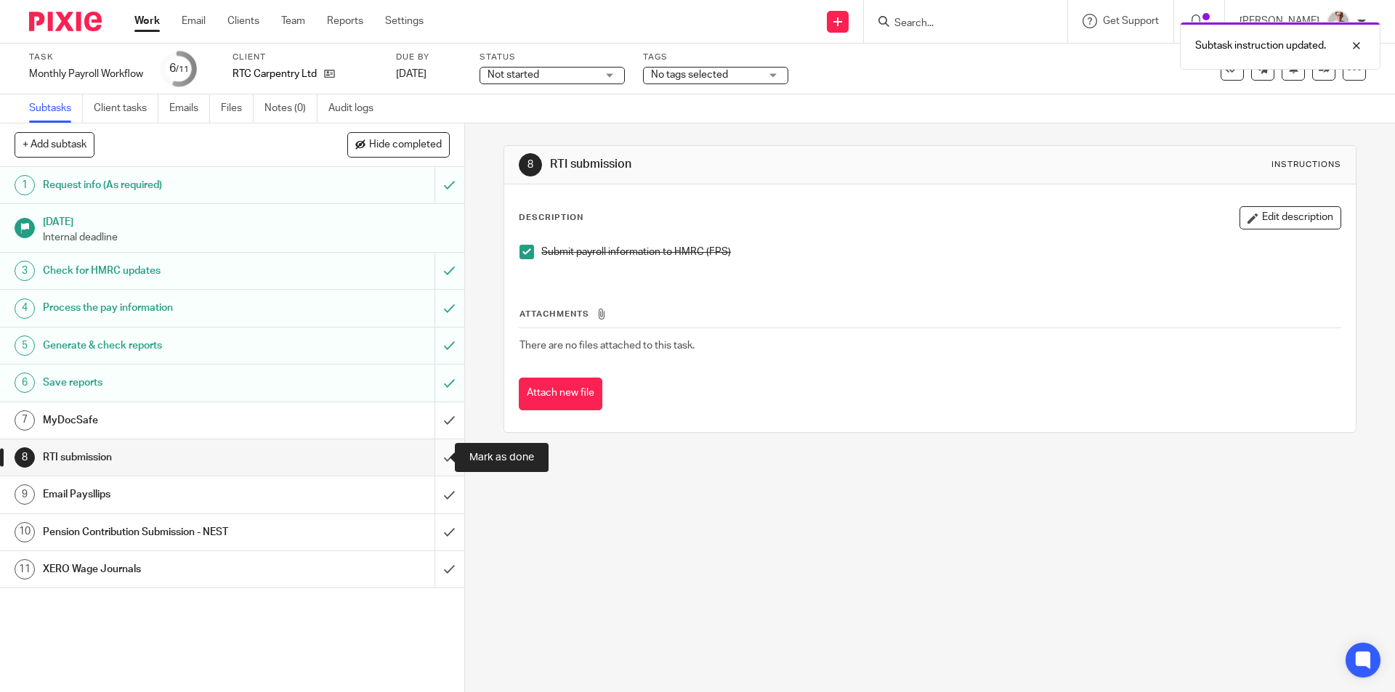
click at [426, 450] on input "submit" at bounding box center [232, 458] width 464 height 36
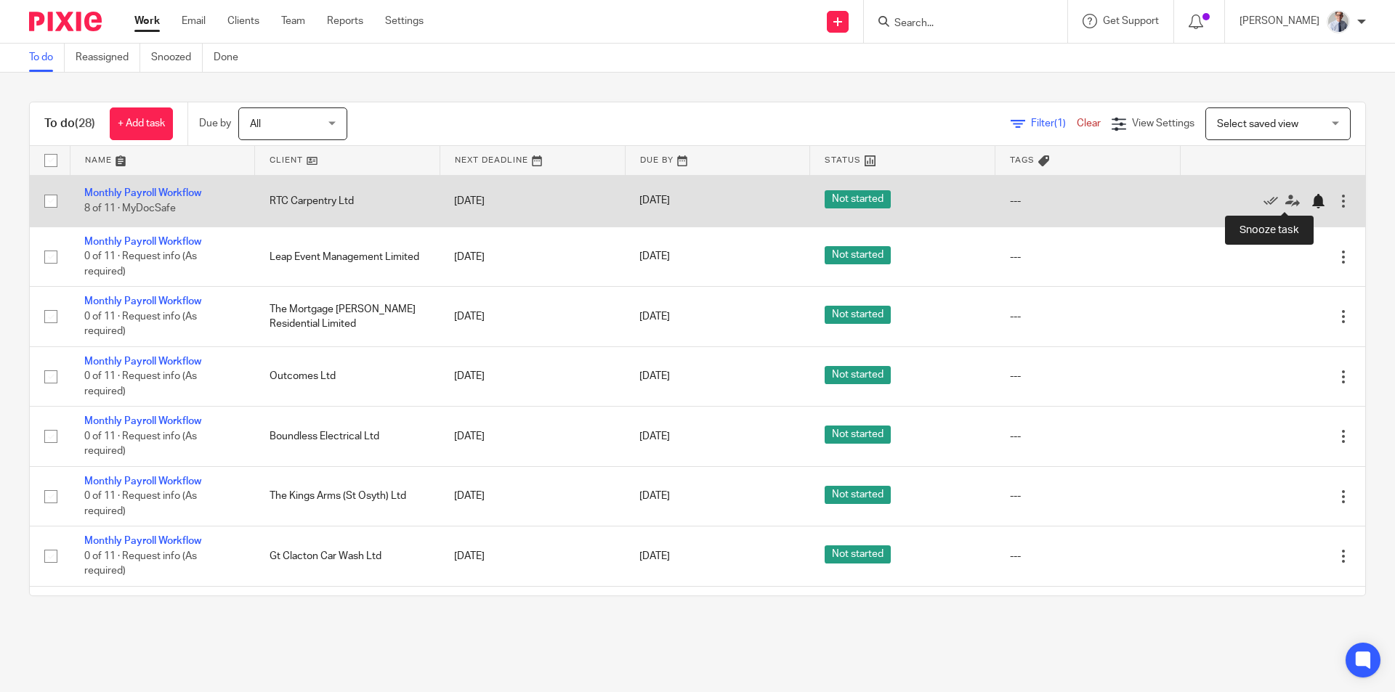
click at [1311, 200] on div at bounding box center [1318, 201] width 15 height 15
